Goal: Find specific page/section: Find specific page/section

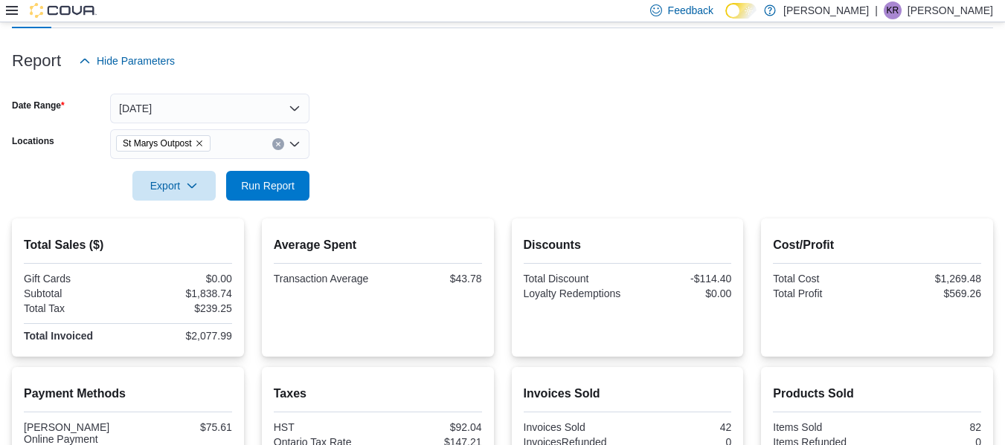
scroll to position [158, 0]
click at [291, 199] on span "Run Report" at bounding box center [267, 186] width 65 height 30
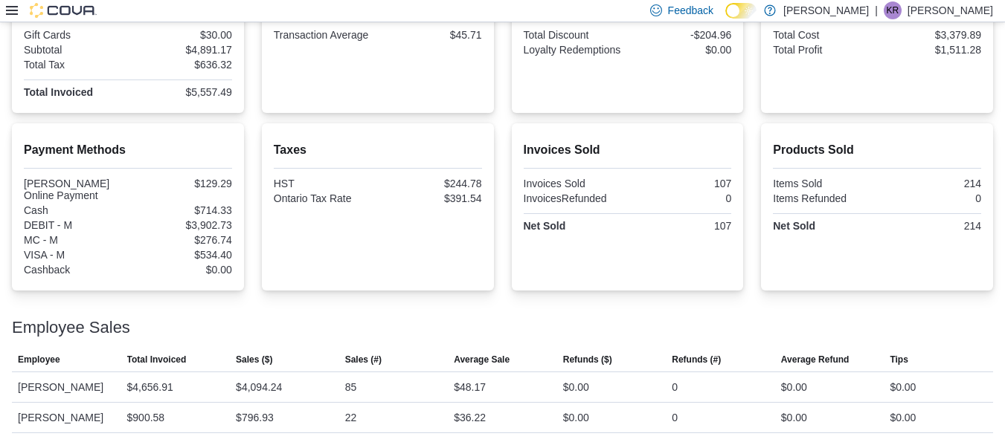
click at [15, 9] on icon at bounding box center [12, 10] width 12 height 12
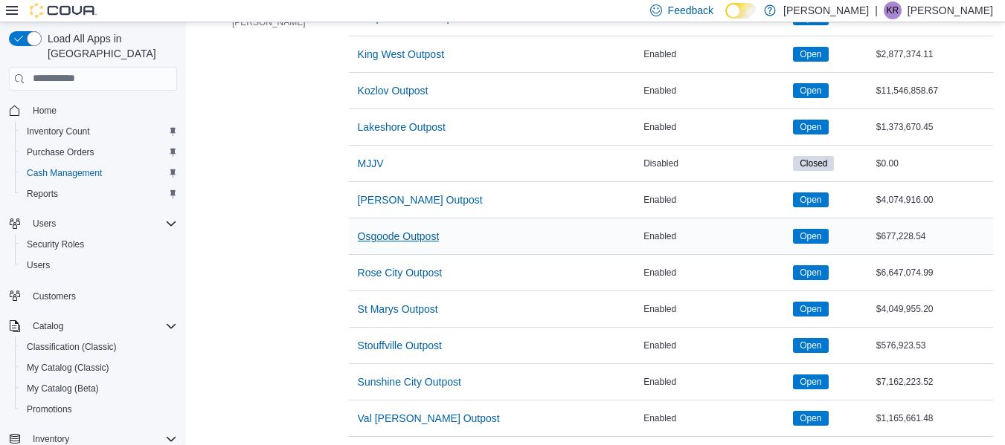
scroll to position [592, 0]
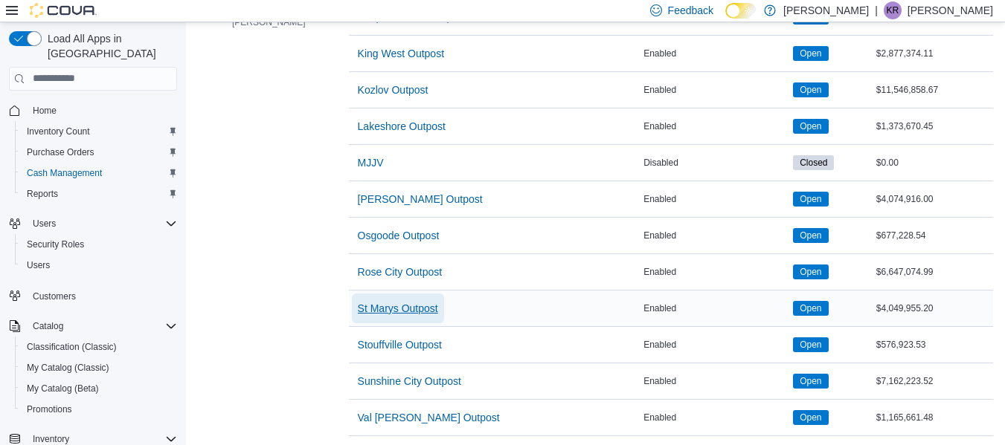
click at [378, 303] on span "St Marys Outpost" at bounding box center [398, 308] width 80 height 15
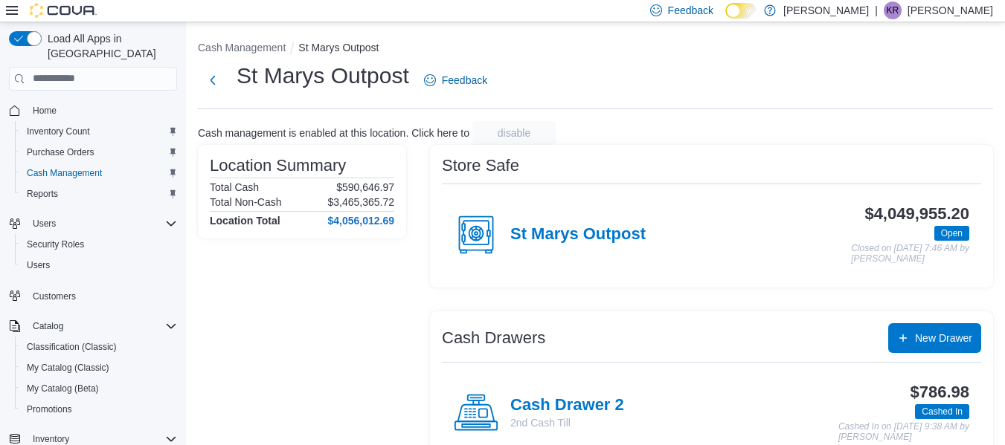
scroll to position [116, 0]
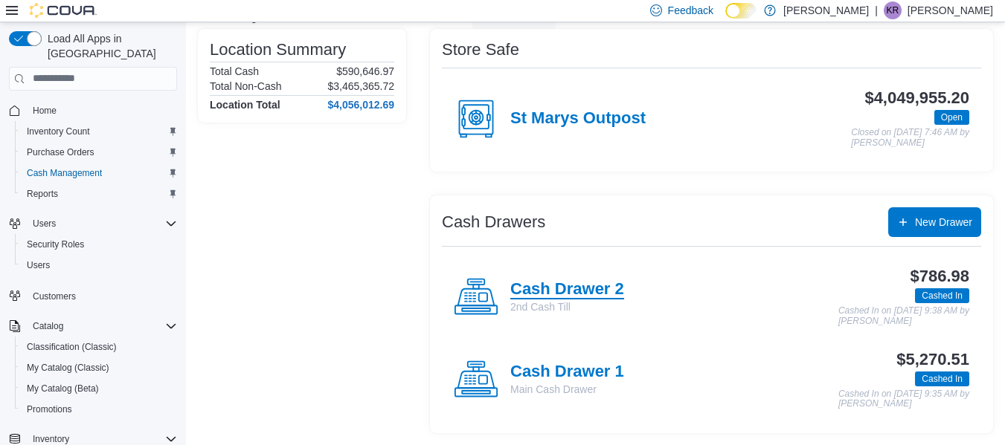
click at [583, 285] on h4 "Cash Drawer 2" at bounding box center [567, 289] width 114 height 19
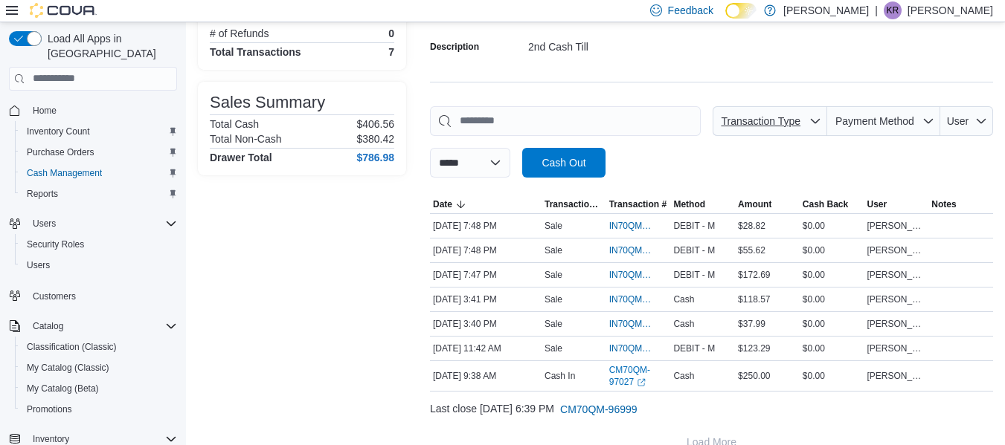
scroll to position [169, 0]
